Goal: Transaction & Acquisition: Purchase product/service

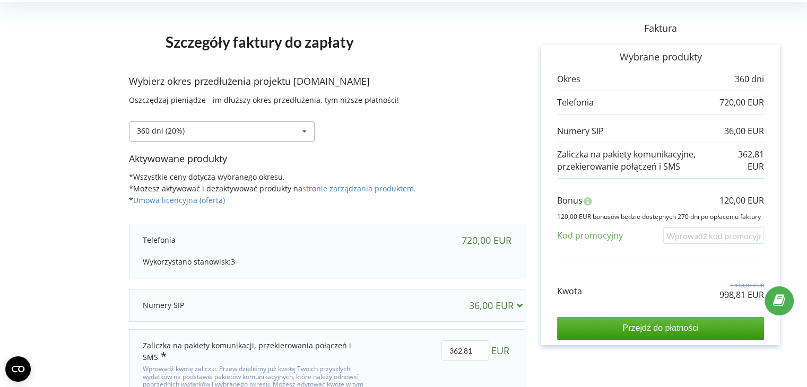
scroll to position [57, 0]
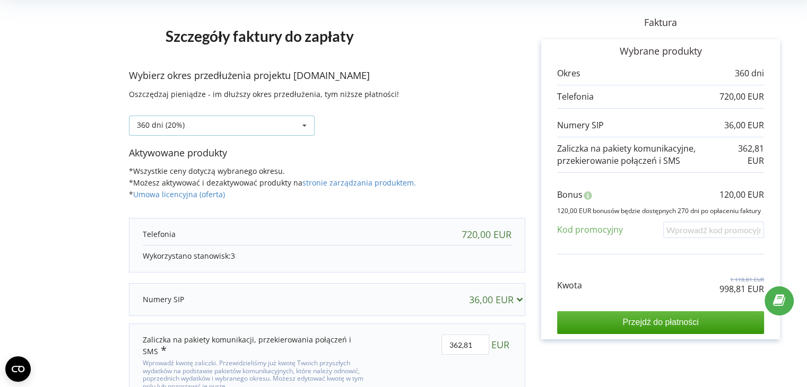
click at [181, 125] on div "360 dni (20%)" at bounding box center [161, 124] width 48 height 7
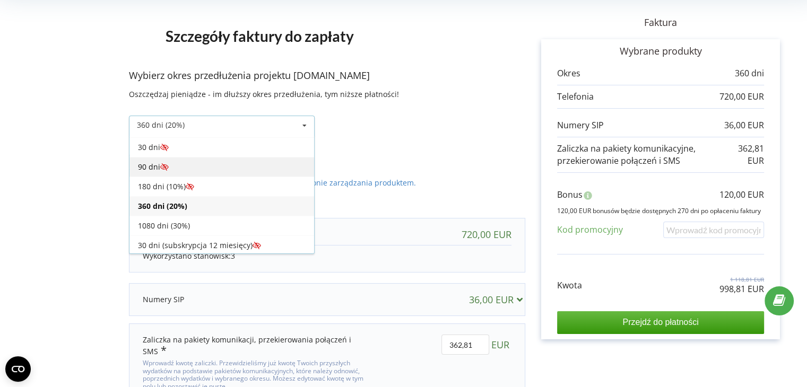
scroll to position [0, 0]
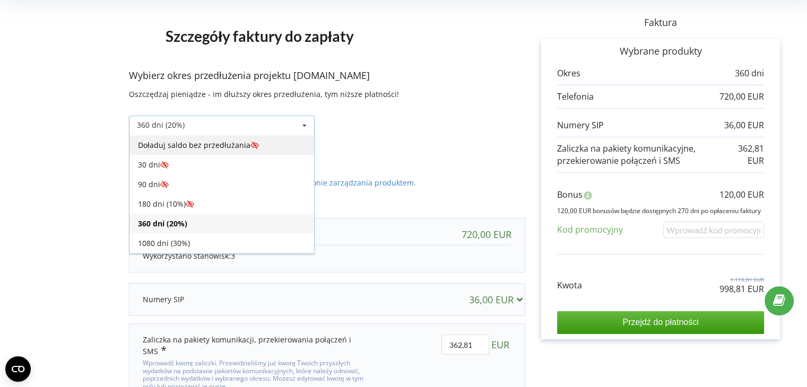
click at [164, 146] on div "Doładuj saldo bez przedłużania" at bounding box center [221, 145] width 185 height 20
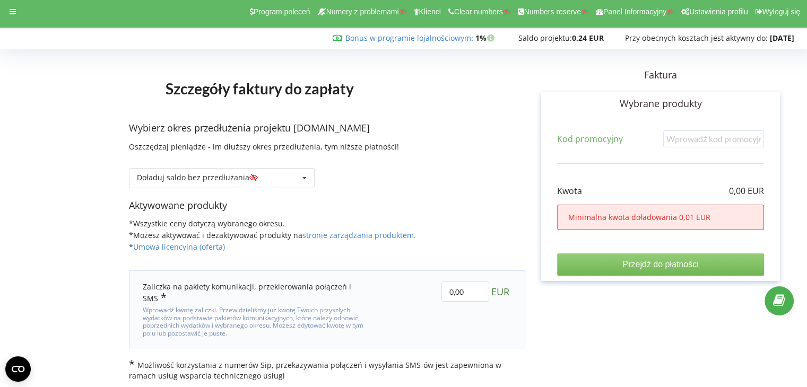
scroll to position [9, 0]
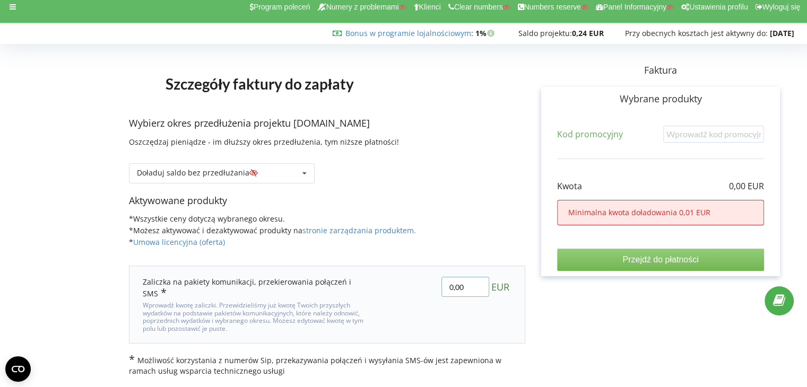
click at [473, 287] on input "0,00" at bounding box center [465, 287] width 48 height 20
type input "10"
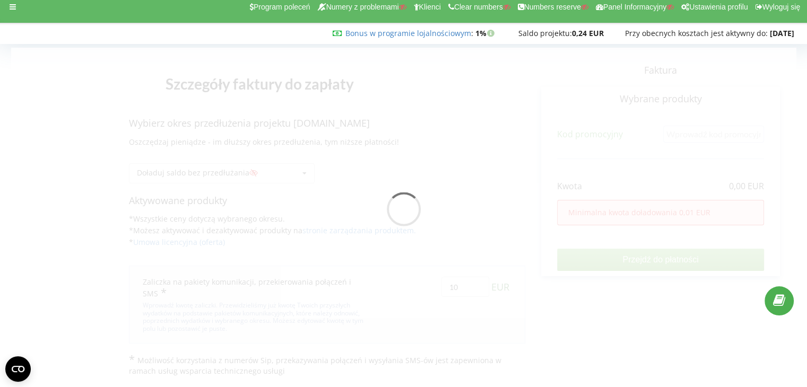
click at [407, 272] on div "Szczegóły faktury do zapłaty Wybierz okres przedłużenia projektu [DOMAIN_NAME] …" at bounding box center [403, 212] width 785 height 329
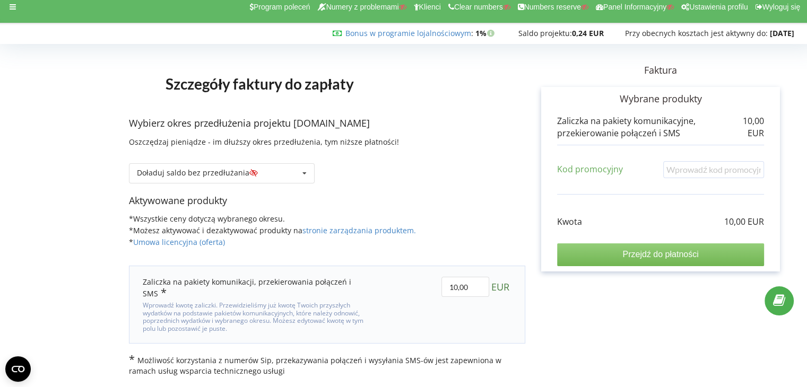
click at [637, 255] on input "Przejdź do płatności" at bounding box center [660, 255] width 207 height 22
